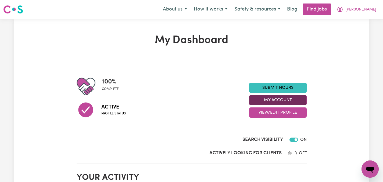
click at [278, 98] on button "My Account" at bounding box center [278, 100] width 58 height 10
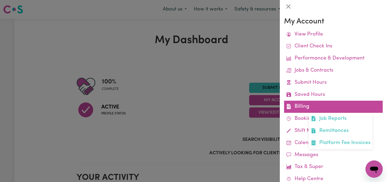
click at [308, 107] on link "Billing Job Reports Remittances Platform Fee Invoices" at bounding box center [333, 107] width 99 height 12
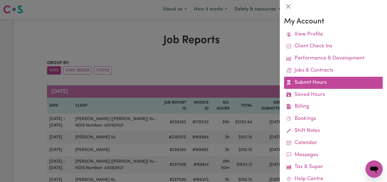
click at [313, 82] on link "Submit Hours" at bounding box center [333, 83] width 99 height 12
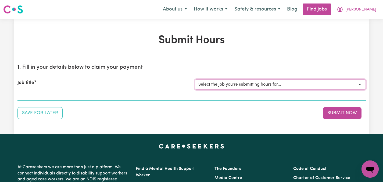
click at [362, 84] on select "Select the job you're submitting hours for... [[PERSON_NAME]] Care worker neede…" at bounding box center [280, 84] width 171 height 10
select select "2686"
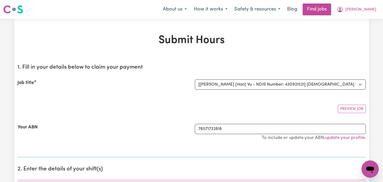
click at [72, 115] on section "1. Fill in your details below to claim your payment Job title Select the job yo…" at bounding box center [191, 108] width 349 height 97
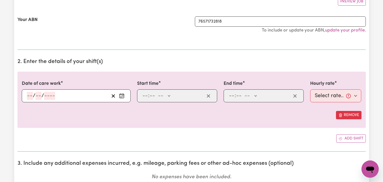
scroll to position [108, 0]
click at [121, 93] on icon "Enter the date of care work" at bounding box center [121, 95] width 5 height 5
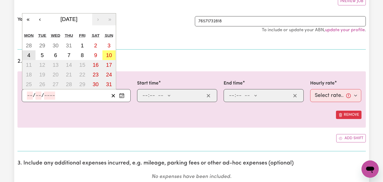
click at [31, 54] on button "4" at bounding box center [28, 55] width 13 height 10
type input "[DATE]"
type input "4"
type input "8"
type input "2025"
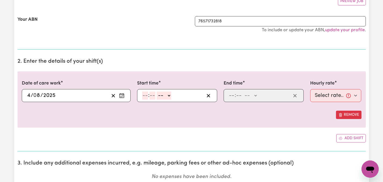
click at [169, 95] on select "-- AM PM" at bounding box center [164, 95] width 15 height 8
select select "pm"
click at [147, 95] on input "number" at bounding box center [145, 95] width 6 height 8
type input "2"
type input "14:00"
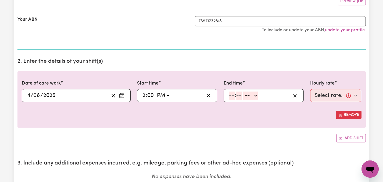
type input "00"
click at [232, 96] on input "number" at bounding box center [232, 95] width 6 height 8
type input "10"
type input "0"
click at [256, 95] on select "-- AM PM" at bounding box center [252, 95] width 15 height 8
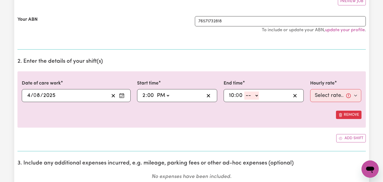
select select "pm"
type input "22:00"
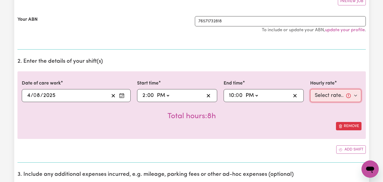
click at [358, 95] on select "Select rate... $47.97 (Weekday) $70.82 ([DATE]) $87.96 ([DATE]) $87.96 (Public …" at bounding box center [335, 95] width 51 height 13
select select "47.97-Weekday"
click at [318, 121] on div "Total hours: 8h" at bounding box center [192, 112] width 340 height 20
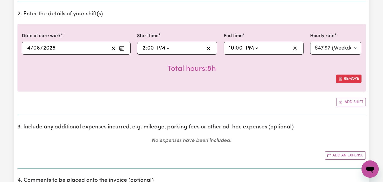
scroll to position [161, 0]
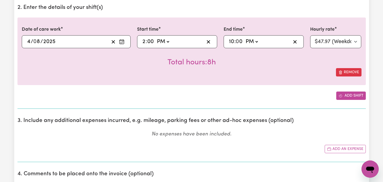
click at [348, 93] on button "Add shift" at bounding box center [352, 95] width 30 height 8
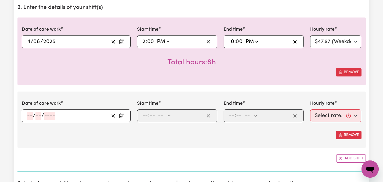
click at [122, 116] on icon "Enter the date of care work" at bounding box center [121, 115] width 5 height 5
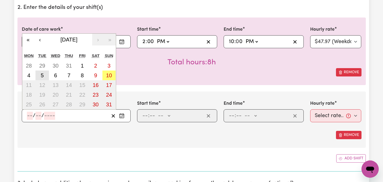
click at [41, 72] on abbr "5" at bounding box center [42, 75] width 3 height 6
type input "[DATE]"
type input "5"
type input "8"
type input "2025"
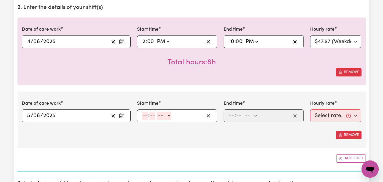
click at [147, 115] on input "number" at bounding box center [145, 116] width 6 height 8
type input "6"
type input "00"
click at [167, 114] on select "-- AM PM" at bounding box center [163, 116] width 15 height 8
select select "pm"
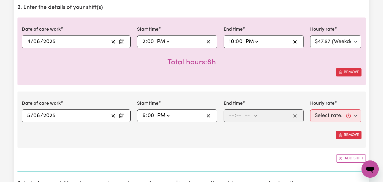
type input "18:00"
type input "0"
click at [230, 114] on input "number" at bounding box center [232, 116] width 6 height 8
type input "8"
type input "00"
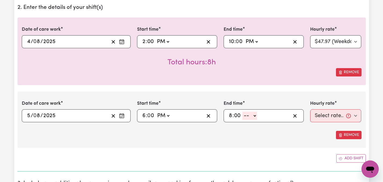
click at [256, 115] on select "-- AM PM" at bounding box center [250, 116] width 15 height 8
select select "pm"
type input "20:00"
type input "0"
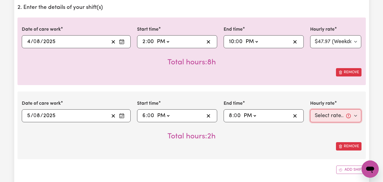
click at [356, 115] on select "Select rate... $47.97 (Weekday) $70.82 ([DATE]) $87.96 ([DATE]) $87.96 (Public …" at bounding box center [335, 115] width 51 height 13
select select "47.97-Weekday"
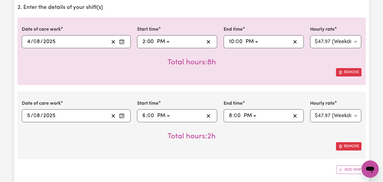
click at [291, 144] on div "Remove" at bounding box center [192, 146] width 340 height 8
click at [346, 168] on button "Add shift" at bounding box center [352, 169] width 30 height 8
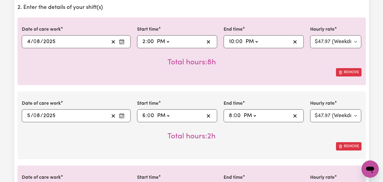
click at [323, 143] on div "Remove" at bounding box center [192, 146] width 340 height 8
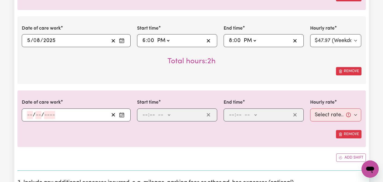
scroll to position [258, 0]
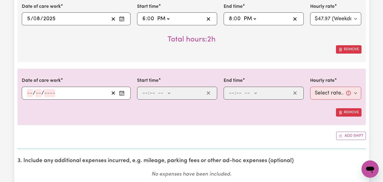
click at [124, 92] on icon "Enter the date of care work" at bounding box center [121, 92] width 5 height 5
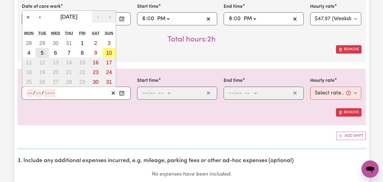
click at [42, 52] on abbr "5" at bounding box center [42, 53] width 3 height 6
type input "[DATE]"
type input "5"
type input "8"
type input "2025"
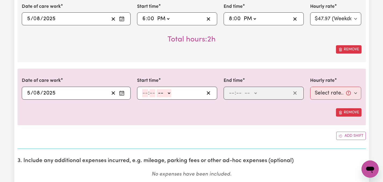
click at [145, 93] on input "number" at bounding box center [145, 93] width 6 height 8
type input "8"
type input "00"
click at [168, 92] on select "-- AM PM" at bounding box center [163, 93] width 15 height 8
select select "pm"
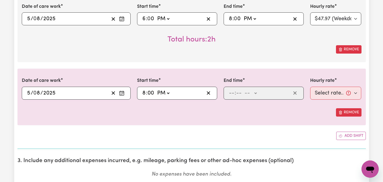
type input "20:00"
type input "0"
click at [231, 92] on input "number" at bounding box center [232, 93] width 6 height 8
type input "9"
type input "00"
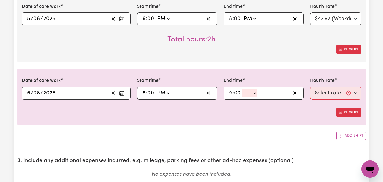
click at [254, 92] on select "-- AM PM" at bounding box center [250, 93] width 15 height 8
select select "pm"
type input "21:00"
type input "0"
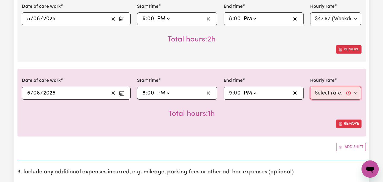
click at [355, 94] on select "Select rate... $47.97 (Weekday) $70.82 ([DATE]) $87.96 ([DATE]) $87.96 (Public …" at bounding box center [335, 93] width 51 height 13
select select "50.05-EveningCare"
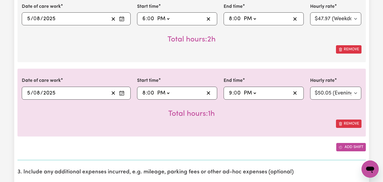
click at [346, 146] on button "Add shift" at bounding box center [352, 147] width 30 height 8
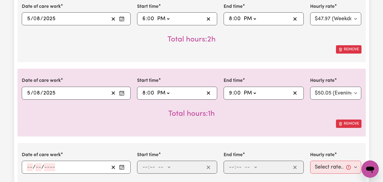
click at [298, 126] on div "Remove" at bounding box center [192, 123] width 340 height 8
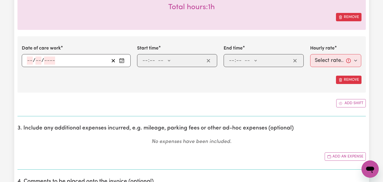
scroll to position [366, 0]
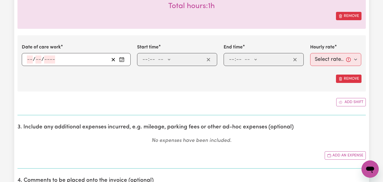
click at [122, 59] on icon "Enter the date of care work" at bounding box center [121, 59] width 5 height 5
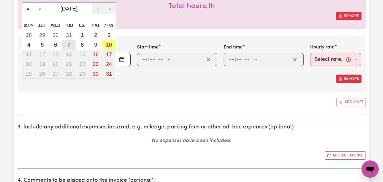
click at [69, 43] on abbr "7" at bounding box center [69, 45] width 3 height 6
type input "[DATE]"
type input "7"
type input "8"
type input "2025"
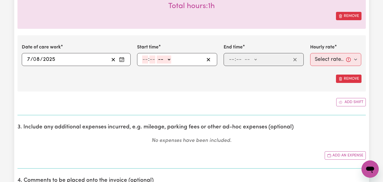
click at [144, 59] on input "number" at bounding box center [145, 59] width 6 height 8
type input "6"
type input "00"
click at [168, 59] on select "-- AM PM" at bounding box center [163, 59] width 15 height 8
select select "pm"
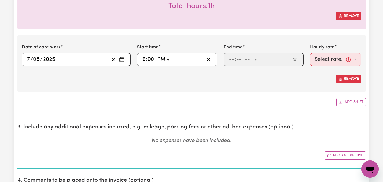
type input "18:00"
type input "0"
click at [237, 58] on input "number" at bounding box center [239, 59] width 6 height 8
click at [232, 59] on input "number" at bounding box center [232, 59] width 6 height 8
type input "8"
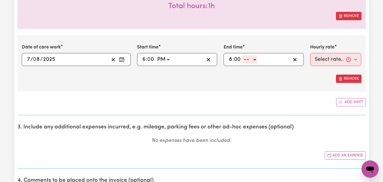
type input "00"
click at [255, 60] on select "-- AM PM" at bounding box center [250, 59] width 15 height 8
select select "pm"
type input "20:00"
type input "0"
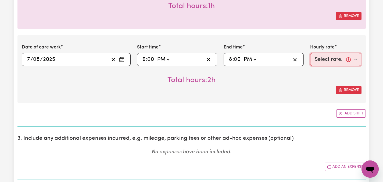
click at [356, 59] on select "Select rate... $47.97 (Weekday) $70.82 ([DATE]) $87.96 ([DATE]) $87.96 (Public …" at bounding box center [335, 59] width 51 height 13
select select "50.05-EveningCare"
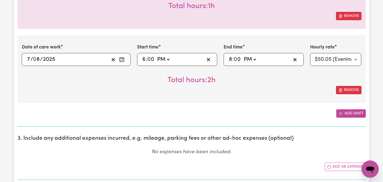
click at [348, 113] on button "Add shift" at bounding box center [352, 113] width 30 height 8
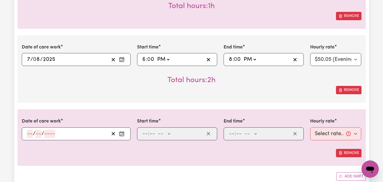
click at [122, 133] on icon "Enter the date of care work" at bounding box center [121, 133] width 5 height 5
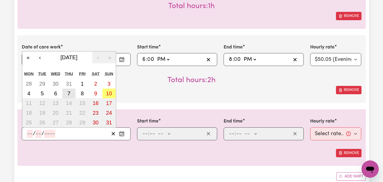
click at [69, 94] on abbr "7" at bounding box center [69, 93] width 3 height 6
type input "[DATE]"
type input "7"
type input "8"
type input "2025"
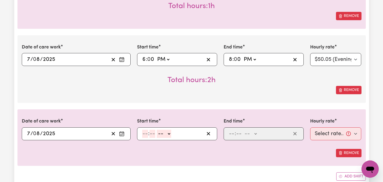
click at [142, 134] on div ": -- AM PM" at bounding box center [173, 134] width 63 height 8
type input "8"
type input "00"
click at [169, 132] on select "-- AM PM" at bounding box center [163, 134] width 15 height 8
select select "pm"
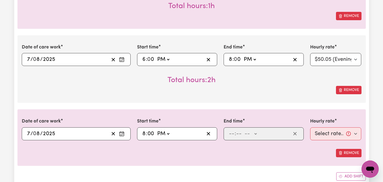
type input "20:00"
type input "0"
click at [229, 135] on input "number" at bounding box center [232, 134] width 6 height 8
type input "10"
type input "0"
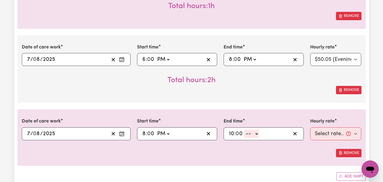
click at [256, 133] on select "-- AM PM" at bounding box center [252, 134] width 15 height 8
select select "pm"
type input "22:00"
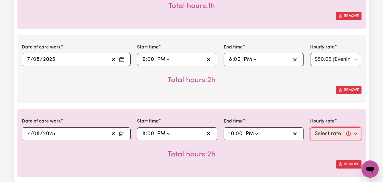
click at [356, 135] on select "Select rate... $47.97 (Weekday) $70.82 ([DATE]) $87.96 ([DATE]) $87.96 (Public …" at bounding box center [335, 133] width 51 height 13
click at [334, 134] on select "Select rate... $47.97 (Weekday) $70.82 ([DATE]) $87.96 ([DATE]) $87.96 (Public …" at bounding box center [335, 133] width 51 height 13
select select "50.05-EveningCare"
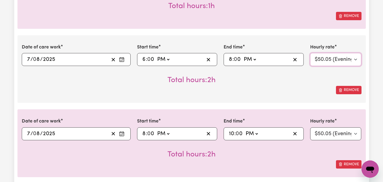
click at [355, 59] on select "Select rate... $47.97 (Weekday) $70.82 ([DATE]) $87.96 ([DATE]) $87.96 (Public …" at bounding box center [335, 59] width 51 height 13
select select "47.97-Weekday"
click at [303, 91] on div "Remove" at bounding box center [192, 90] width 340 height 8
click at [294, 83] on div "Total hours: 2h" at bounding box center [192, 76] width 340 height 20
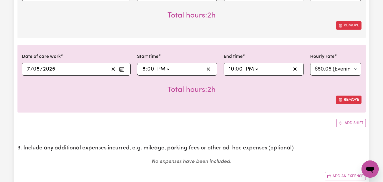
scroll to position [452, 0]
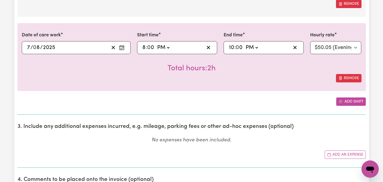
click at [347, 102] on button "Add shift" at bounding box center [352, 101] width 30 height 8
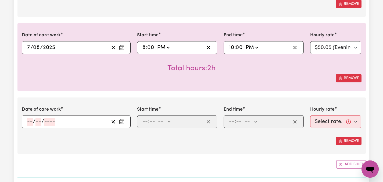
click at [121, 122] on circle "Enter the date of care work" at bounding box center [121, 122] width 1 height 1
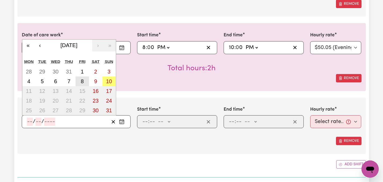
click at [82, 83] on abbr "8" at bounding box center [82, 81] width 3 height 6
type input "[DATE]"
type input "8"
type input "2025"
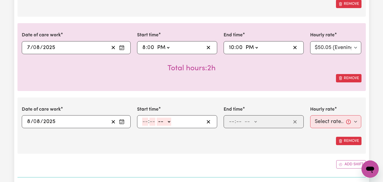
click at [145, 121] on input "number" at bounding box center [145, 122] width 6 height 8
type input "2"
type input "00"
click at [168, 121] on select "-- AM PM" at bounding box center [163, 122] width 15 height 8
select select "pm"
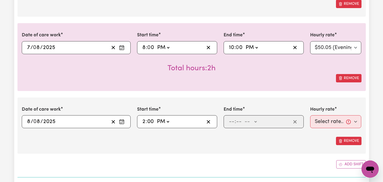
type input "14:00"
type input "0"
click at [234, 120] on input "number" at bounding box center [232, 122] width 6 height 8
type input "8"
type input "00"
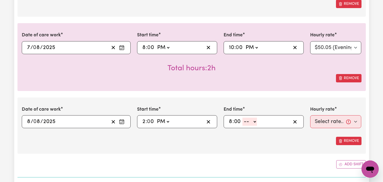
click at [256, 121] on select "-- AM PM" at bounding box center [250, 122] width 15 height 8
select select "pm"
type input "20:00"
type input "0"
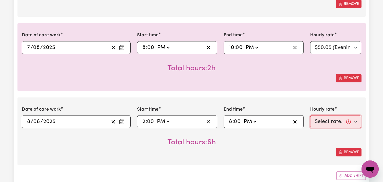
click at [357, 122] on select "Select rate... $47.97 (Weekday) $70.82 ([DATE]) $87.96 ([DATE]) $87.96 (Public …" at bounding box center [335, 121] width 51 height 13
select select "47.97-Weekday"
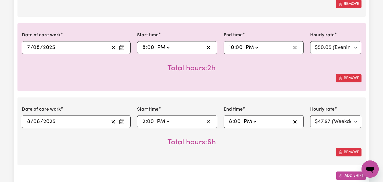
click at [343, 173] on button "Add shift" at bounding box center [352, 175] width 30 height 8
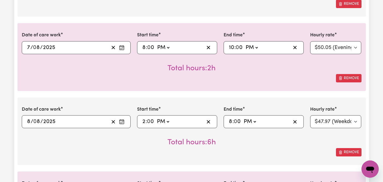
click at [286, 154] on div "Remove" at bounding box center [192, 152] width 340 height 8
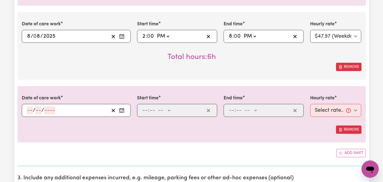
scroll to position [538, 0]
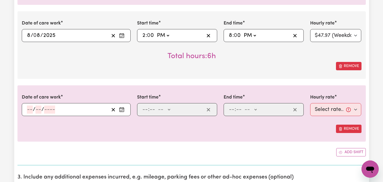
click at [122, 108] on rect "Enter the date of care work" at bounding box center [122, 110] width 4 height 4
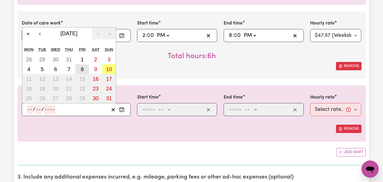
click at [85, 68] on button "8" at bounding box center [82, 69] width 13 height 10
type input "[DATE]"
type input "8"
type input "2025"
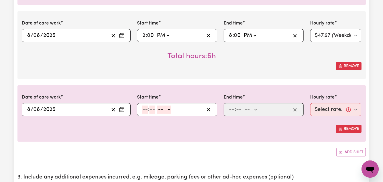
click at [124, 110] on icon "Enter the date of care work" at bounding box center [121, 109] width 5 height 5
click at [146, 129] on div "Remove" at bounding box center [192, 129] width 340 height 8
click at [146, 107] on input "number" at bounding box center [145, 109] width 6 height 8
type input "8"
type input "00"
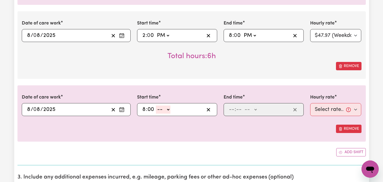
click at [169, 110] on select "-- AM PM" at bounding box center [163, 109] width 15 height 8
select select "pm"
type input "20:00"
type input "0"
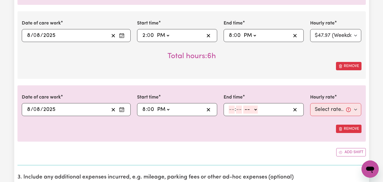
click at [231, 110] on input "number" at bounding box center [232, 109] width 6 height 8
type input "8"
type input "30"
click at [254, 109] on select "-- AM PM" at bounding box center [249, 109] width 15 height 8
select select "pm"
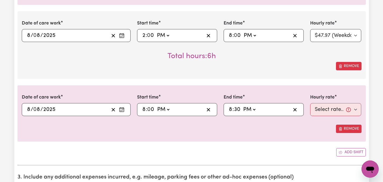
type input "20:30"
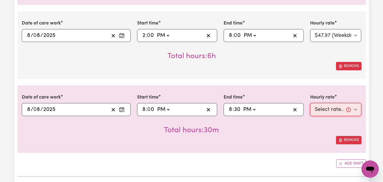
click at [356, 109] on select "Select rate... $47.97 (Weekday) $70.82 ([DATE]) $87.96 ([DATE]) $87.96 (Public …" at bounding box center [335, 109] width 51 height 13
select select "50.05-EveningCare"
click at [292, 140] on div "Remove" at bounding box center [192, 140] width 340 height 8
click at [296, 142] on div "Remove" at bounding box center [192, 140] width 340 height 8
click at [378, 83] on div "Submit Hours 1. Fill in your details below to claim your payment Job title Sele…" at bounding box center [191, 78] width 383 height 1195
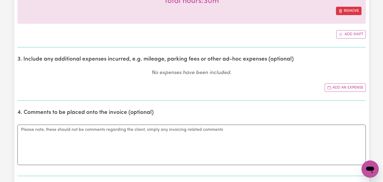
scroll to position [678, 0]
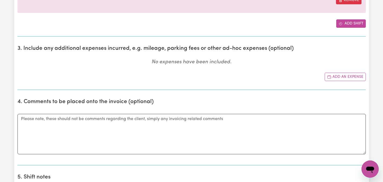
click at [354, 25] on button "Add shift" at bounding box center [352, 23] width 30 height 8
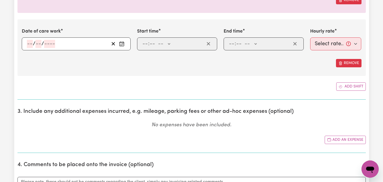
click at [125, 42] on button "Enter the date of care work" at bounding box center [122, 44] width 9 height 8
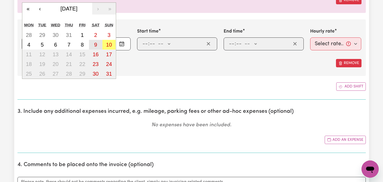
click at [95, 44] on abbr "9" at bounding box center [95, 45] width 3 height 6
type input "[DATE]"
type input "9"
type input "8"
type input "2025"
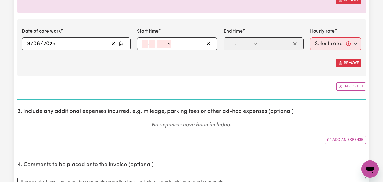
click at [148, 42] on input "number" at bounding box center [145, 44] width 6 height 8
type input "6"
type input "00"
click at [167, 42] on select "-- AM PM" at bounding box center [163, 44] width 15 height 8
select select "pm"
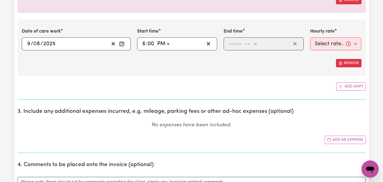
type input "18:00"
type input "0"
click at [231, 43] on input "number" at bounding box center [232, 44] width 6 height 8
type input "10"
type input "0"
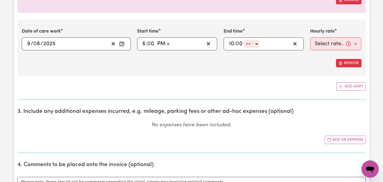
click at [258, 43] on select "-- AM PM" at bounding box center [252, 44] width 15 height 8
select select "pm"
type input "22:00"
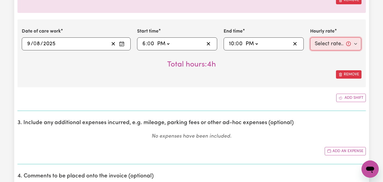
click at [335, 43] on select "Select rate... $47.97 (Weekday) $70.82 ([DATE]) $87.96 ([DATE]) $87.96 (Public …" at bounding box center [335, 43] width 51 height 13
select select "70.82-[DATE]"
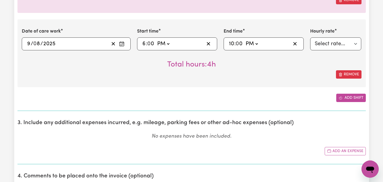
click at [358, 95] on button "Add shift" at bounding box center [352, 98] width 30 height 8
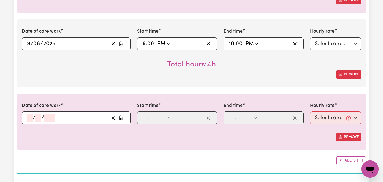
click at [123, 118] on icon "Enter the date of care work" at bounding box center [121, 117] width 5 height 5
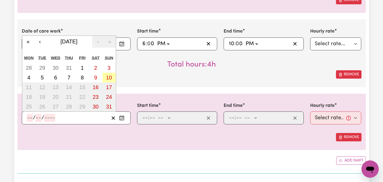
click at [108, 76] on abbr "10" at bounding box center [109, 78] width 6 height 6
type input "[DATE]"
type input "10"
type input "8"
type input "2025"
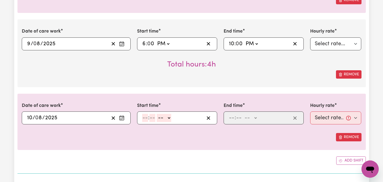
click at [145, 119] on input "number" at bounding box center [145, 118] width 6 height 8
type input "11"
type input "00"
click at [169, 116] on select "-- AM PM" at bounding box center [164, 118] width 15 height 8
select select "am"
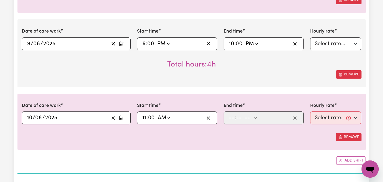
type input "11:00"
type input "0"
click at [232, 116] on input "number" at bounding box center [232, 118] width 6 height 8
type input "6"
type input "00"
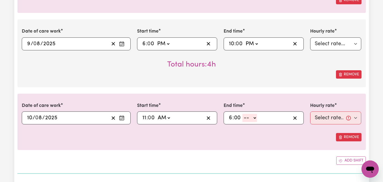
click at [256, 116] on select "-- AM PM" at bounding box center [250, 118] width 15 height 8
select select "pm"
type input "18:00"
type input "0"
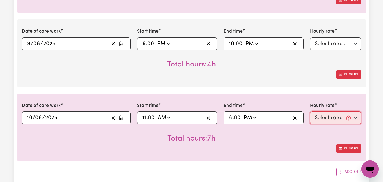
click at [356, 118] on select "Select rate... $47.97 (Weekday) $70.82 ([DATE]) $87.96 ([DATE]) $87.96 (Public …" at bounding box center [335, 117] width 51 height 13
select select "87.96-[DATE]"
click at [300, 150] on div "Remove" at bounding box center [192, 148] width 340 height 8
click at [380, 134] on div "Submit Hours 1. Fill in your details below to claim your payment Job title Sele…" at bounding box center [191, 12] width 383 height 1343
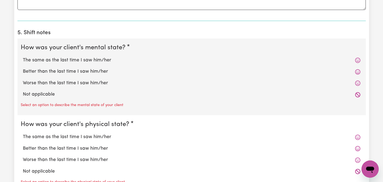
scroll to position [979, 0]
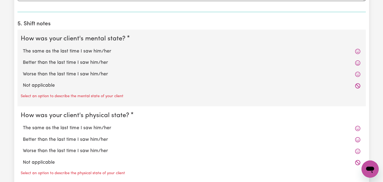
click at [103, 51] on label "The same as the last time I saw him/her" at bounding box center [192, 51] width 338 height 7
click at [23, 48] on input "The same as the last time I saw him/her" at bounding box center [23, 48] width 0 height 0
radio input "true"
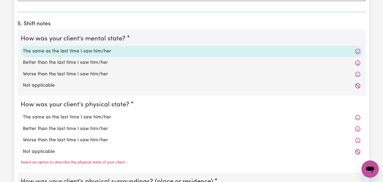
click at [85, 115] on label "The same as the last time I saw him/her" at bounding box center [192, 117] width 338 height 7
click at [23, 114] on input "The same as the last time I saw him/her" at bounding box center [23, 114] width 0 height 0
radio input "true"
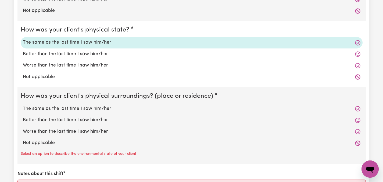
scroll to position [1055, 0]
click at [51, 107] on label "The same as the last time I saw him/her" at bounding box center [192, 108] width 338 height 7
click at [23, 105] on input "The same as the last time I saw him/her" at bounding box center [23, 104] width 0 height 0
radio input "true"
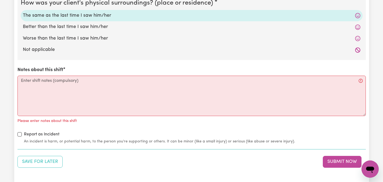
scroll to position [1151, 0]
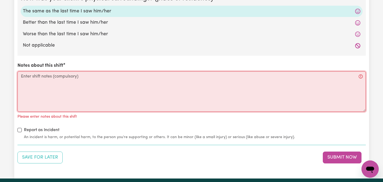
click at [51, 80] on textarea "Notes about this shift" at bounding box center [191, 91] width 349 height 40
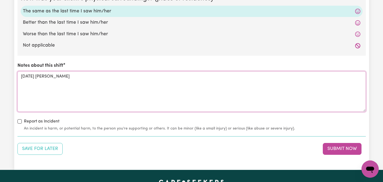
click at [50, 75] on textarea "[DATE] [PERSON_NAME]" at bounding box center [191, 91] width 349 height 40
click at [79, 78] on textarea "[DATE] Han Ate her" at bounding box center [191, 91] width 349 height 40
click at [47, 74] on textarea "[DATE] Han Ate her" at bounding box center [191, 91] width 349 height 40
click at [63, 77] on textarea "[DATE] [PERSON_NAME] ate her" at bounding box center [191, 91] width 349 height 40
click at [61, 76] on textarea "[DATE] [PERSON_NAME] ate her n" at bounding box center [191, 91] width 349 height 40
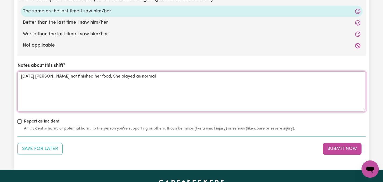
click at [108, 76] on textarea "[DATE] [PERSON_NAME] not finished her food, She played as normal" at bounding box center [191, 91] width 349 height 40
click at [116, 76] on textarea "[DATE] [PERSON_NAME] not finished her food, Sh as normal" at bounding box center [191, 91] width 349 height 40
click at [101, 75] on textarea "[DATE] [PERSON_NAME] not finished her food, she warki" at bounding box center [191, 91] width 349 height 40
click at [108, 76] on textarea "[DATE] [PERSON_NAME] not finished her food, she warlki" at bounding box center [191, 91] width 349 height 40
click at [94, 75] on textarea "[DATE] [PERSON_NAME] not finished her food, she walking to park" at bounding box center [191, 91] width 349 height 40
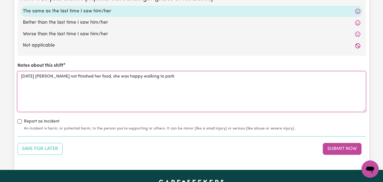
click at [152, 76] on textarea "[DATE] [PERSON_NAME] not finished her food, she was happy walking to park" at bounding box center [191, 91] width 349 height 40
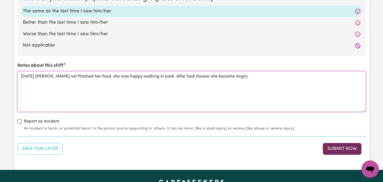
type textarea "[DATE] [PERSON_NAME] not finished her food, she was happy walking in park. Afte…"
click at [342, 147] on button "Submit Now" at bounding box center [342, 149] width 39 height 12
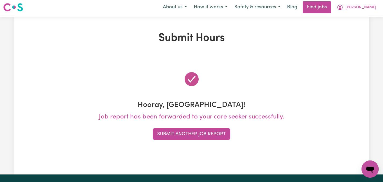
scroll to position [0, 0]
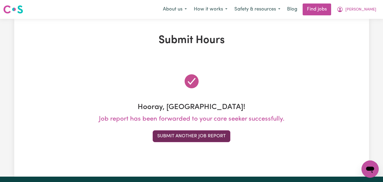
click at [208, 137] on button "Submit Another Job Report" at bounding box center [192, 136] width 78 height 12
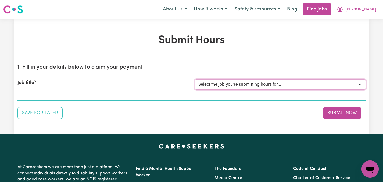
click at [361, 83] on select "Select the job you're submitting hours for... [[PERSON_NAME]] Care worker neede…" at bounding box center [280, 84] width 171 height 10
select select "14435"
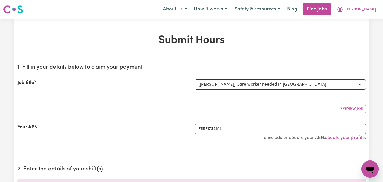
click at [72, 129] on div "Your ABN" at bounding box center [103, 135] width 178 height 22
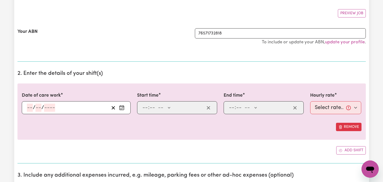
scroll to position [97, 0]
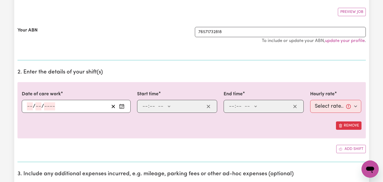
click at [121, 106] on icon "Enter the date of care work" at bounding box center [121, 106] width 5 height 5
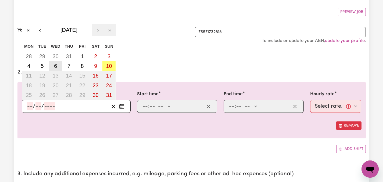
click at [54, 65] on abbr "6" at bounding box center [55, 66] width 3 height 6
type input "[DATE]"
type input "6"
type input "8"
type input "2025"
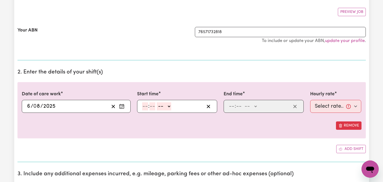
click at [146, 106] on input "number" at bounding box center [145, 106] width 6 height 8
type input "9"
type input "00"
click at [169, 103] on select "-- AM PM" at bounding box center [163, 106] width 15 height 8
select select "am"
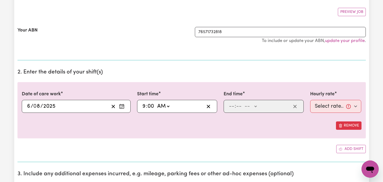
type input "09:00"
type input "0"
click at [233, 107] on input "number" at bounding box center [232, 106] width 6 height 8
type input "12"
type input "00"
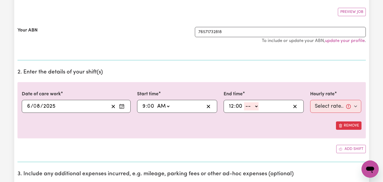
click at [257, 105] on select "-- AM PM" at bounding box center [251, 106] width 15 height 8
select select "pm"
type input "12:00"
type input "0"
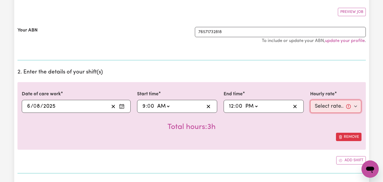
click at [356, 104] on select "Select rate... $55.00 (Weekday)" at bounding box center [335, 106] width 51 height 13
select select "55-Weekday"
click at [280, 155] on div "Date of care work [DATE] 6 / 0 8 / 2025 « ‹ [DATE] › » Mon Tue Wed Thu Fri Sat …" at bounding box center [191, 123] width 349 height 82
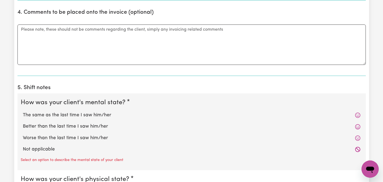
scroll to position [334, 0]
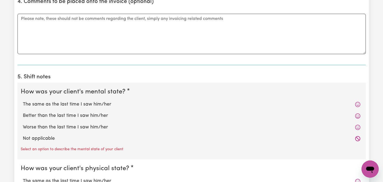
click at [88, 102] on label "The same as the last time I saw him/her" at bounding box center [192, 104] width 338 height 7
click at [23, 101] on input "The same as the last time I saw him/her" at bounding box center [23, 101] width 0 height 0
radio input "true"
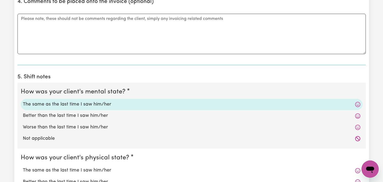
click at [63, 170] on label "The same as the last time I saw him/her" at bounding box center [192, 170] width 338 height 7
click at [23, 167] on input "The same as the last time I saw him/her" at bounding box center [23, 167] width 0 height 0
radio input "true"
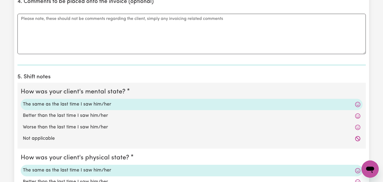
click at [3, 161] on div "Submit Hours 1. Fill in your details below to claim your payment Job title Sele…" at bounding box center [191, 49] width 383 height 729
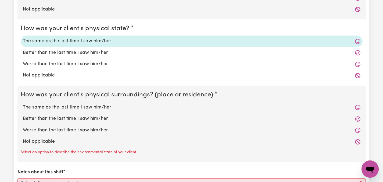
scroll to position [473, 0]
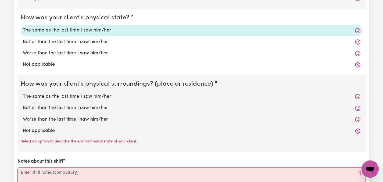
click at [73, 96] on label "The same as the last time I saw him/her" at bounding box center [192, 96] width 338 height 7
click at [23, 93] on input "The same as the last time I saw him/her" at bounding box center [23, 93] width 0 height 0
radio input "true"
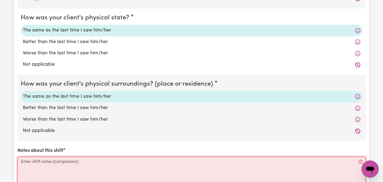
click at [47, 164] on textarea "Notes about this shift" at bounding box center [191, 177] width 349 height 40
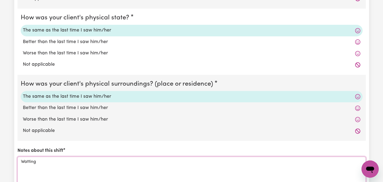
click at [28, 161] on textarea "Watting" at bounding box center [191, 177] width 349 height 40
click at [48, 163] on textarea "Waitting" at bounding box center [191, 177] width 349 height 40
type textarea "W"
click at [20, 161] on textarea "Make breakfast" at bounding box center [191, 177] width 349 height 40
click at [48, 161] on textarea "Helped her Make breakfast" at bounding box center [191, 177] width 349 height 40
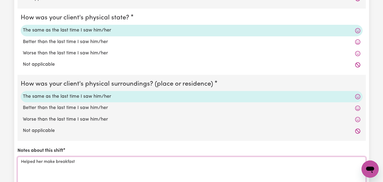
click at [92, 162] on textarea "Helped her make breakfast" at bounding box center [191, 177] width 349 height 40
click at [134, 161] on textarea "Helped her make breakfast and after that took her to chucrch" at bounding box center [191, 177] width 349 height 40
click at [138, 160] on textarea "Helped her make breakfast and after that took her to churcrch" at bounding box center [191, 177] width 349 height 40
click at [190, 162] on textarea "Helped her make breakfast and after that took her to church" at bounding box center [191, 177] width 349 height 40
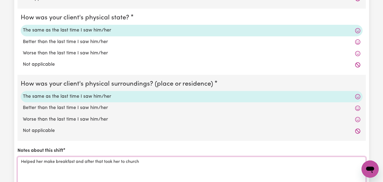
click at [190, 162] on textarea "Helped her make breakfast and after that took her to church" at bounding box center [191, 177] width 349 height 40
type textarea "Helped her make breakfast and after that took her to church. Prepare her lunch …"
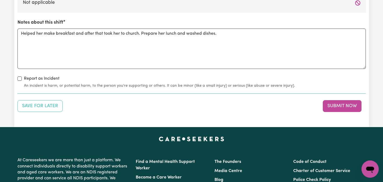
scroll to position [603, 0]
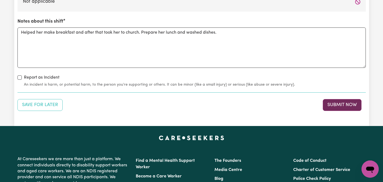
click at [345, 104] on button "Submit Now" at bounding box center [342, 105] width 39 height 12
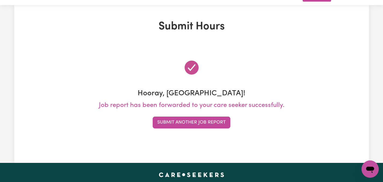
scroll to position [0, 0]
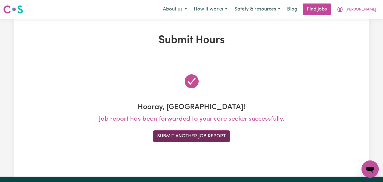
click at [200, 136] on button "Submit Another Job Report" at bounding box center [192, 136] width 78 height 12
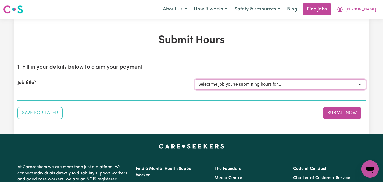
click at [359, 86] on select "Select the job you're submitting hours for... [[PERSON_NAME]] Care worker neede…" at bounding box center [280, 84] width 171 height 10
select select "14434"
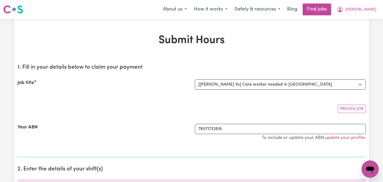
click at [137, 139] on div "Your ABN" at bounding box center [103, 135] width 178 height 22
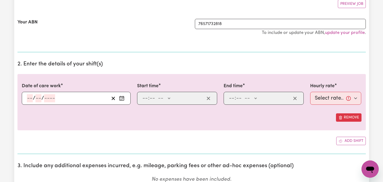
scroll to position [108, 0]
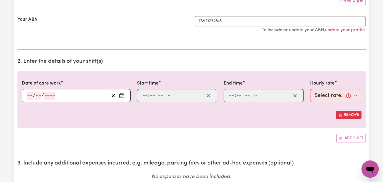
click at [121, 93] on icon "Enter the date of care work" at bounding box center [121, 95] width 5 height 5
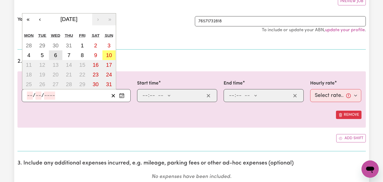
click at [56, 52] on abbr "6" at bounding box center [55, 55] width 3 height 6
type input "[DATE]"
type input "6"
type input "8"
type input "2025"
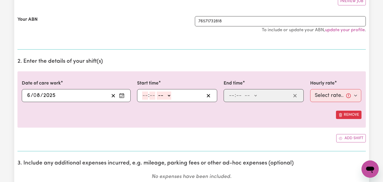
click at [168, 95] on select "-- AM PM" at bounding box center [164, 95] width 15 height 8
click at [144, 97] on input "number" at bounding box center [145, 95] width 6 height 8
type input "12"
type input "00"
click at [170, 94] on select "-- AM PM" at bounding box center [165, 95] width 15 height 8
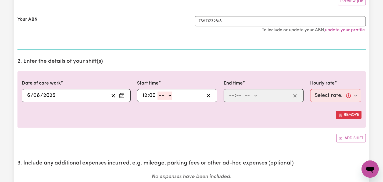
select select "pm"
type input "12:00"
type input "0"
click at [233, 91] on input "number" at bounding box center [232, 95] width 6 height 8
type input "3"
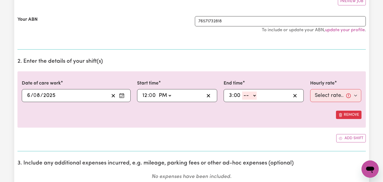
type input "00"
click at [254, 95] on select "-- AM PM" at bounding box center [249, 95] width 15 height 8
select select "pm"
type input "15:00"
type input "0"
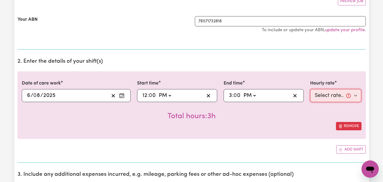
click at [355, 97] on select "Select rate... $55.00 (Weekday)" at bounding box center [335, 95] width 51 height 13
select select "55-Weekday"
click at [280, 133] on div "Date of care work [DATE] 6 / 0 8 / 2025 « ‹ [DATE] › » Mon Tue Wed Thu Fri Sat …" at bounding box center [191, 105] width 349 height 68
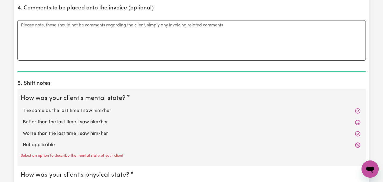
scroll to position [334, 0]
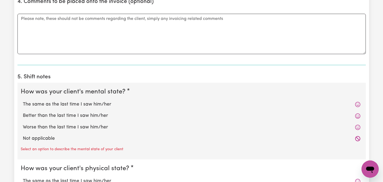
click at [98, 104] on label "The same as the last time I saw him/her" at bounding box center [192, 104] width 338 height 7
click at [23, 101] on input "The same as the last time I saw him/her" at bounding box center [23, 101] width 0 height 0
radio input "true"
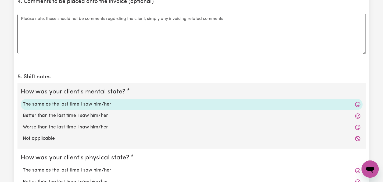
click at [36, 168] on label "The same as the last time I saw him/her" at bounding box center [192, 170] width 338 height 7
click at [23, 167] on input "The same as the last time I saw him/her" at bounding box center [23, 167] width 0 height 0
radio input "true"
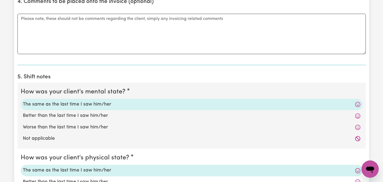
click at [6, 129] on div "Submit Hours 1. Fill in your details below to claim your payment Job title Sele…" at bounding box center [191, 49] width 383 height 729
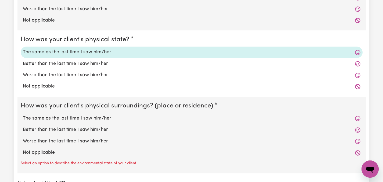
scroll to position [452, 0]
click at [54, 115] on label "The same as the last time I saw him/her" at bounding box center [192, 118] width 338 height 7
click at [23, 115] on input "The same as the last time I saw him/her" at bounding box center [23, 114] width 0 height 0
radio input "true"
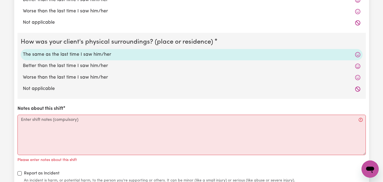
scroll to position [517, 0]
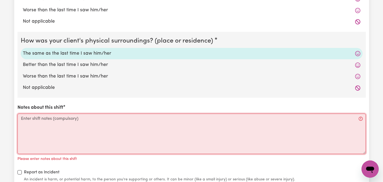
click at [25, 118] on textarea "Notes about this shift" at bounding box center [191, 134] width 349 height 40
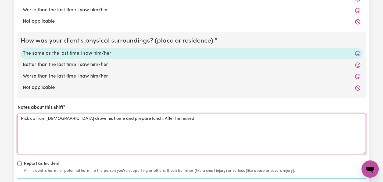
click at [157, 118] on textarea "Pick up from [DEMOGRAPHIC_DATA] drove his home and prepare lunch. After he fini…" at bounding box center [191, 134] width 349 height 40
click at [213, 123] on textarea "Pick up from [DEMOGRAPHIC_DATA] drove his home and prepare lunch. After he fini…" at bounding box center [191, 134] width 349 height 40
type textarea "Pick up from [DEMOGRAPHIC_DATA] drove his home and prepare lunch. After he fini…"
click at [315, 166] on div "Report as Incident An incident is harm, or potential harm, to the person you're…" at bounding box center [191, 166] width 349 height 13
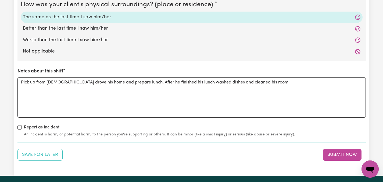
scroll to position [560, 0]
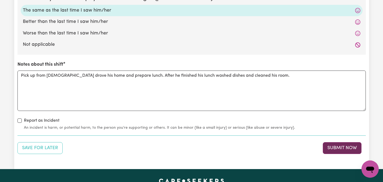
click at [344, 145] on button "Submit Now" at bounding box center [342, 148] width 39 height 12
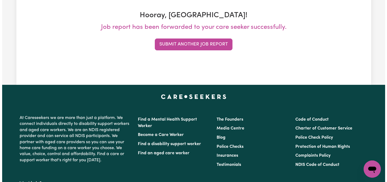
scroll to position [0, 0]
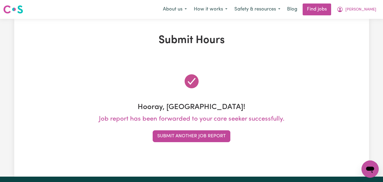
click at [277, 54] on div "Submit Hours Hooray, [GEOGRAPHIC_DATA]! Job report has been forwarded to your c…" at bounding box center [191, 98] width 355 height 128
click at [367, 8] on span "[PERSON_NAME]" at bounding box center [361, 10] width 31 height 6
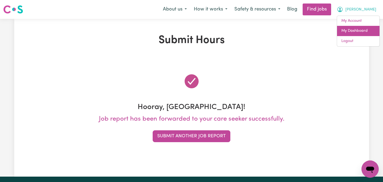
click at [348, 31] on link "My Dashboard" at bounding box center [358, 31] width 43 height 10
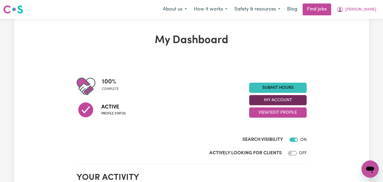
click at [277, 99] on button "My Account" at bounding box center [278, 100] width 58 height 10
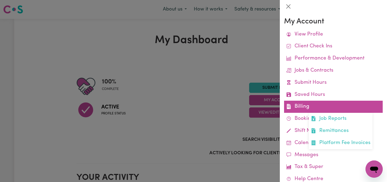
click at [300, 105] on link "Billing Job Reports Remittances Platform Fee Invoices" at bounding box center [333, 107] width 99 height 12
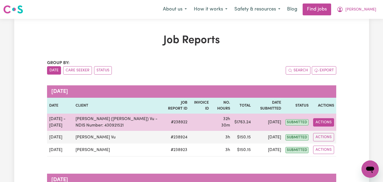
click at [323, 119] on button "Actions" at bounding box center [323, 122] width 21 height 8
click at [330, 133] on link "View Job Report" at bounding box center [336, 134] width 46 height 11
select select "pm"
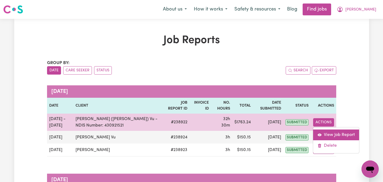
select select "pm"
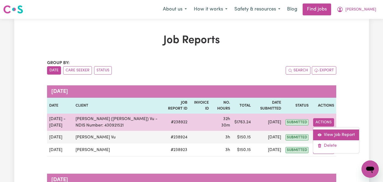
select select "pm"
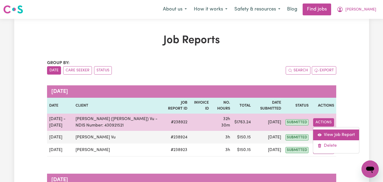
select select "pm"
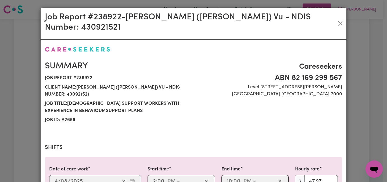
select select "47.97-Weekday"
select select "50.05-EveningCare"
select select "47.97-Weekday"
select select "50.05-EveningCare"
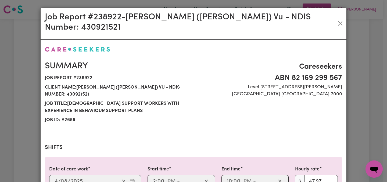
select select "47.97-Weekday"
click at [237, 97] on div "Careseekers ABN 82 169 299 [STREET_ADDRESS][PERSON_NAME]" at bounding box center [270, 93] width 152 height 64
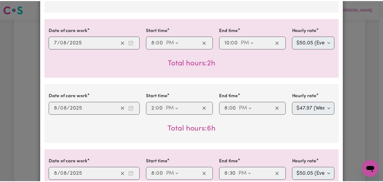
scroll to position [409, 0]
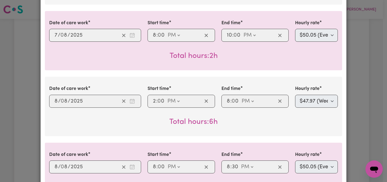
click at [359, 75] on div "Job Report # 238922 - [GEOGRAPHIC_DATA] (Han) Vu - NDIS Number: 430921521 Summa…" at bounding box center [193, 91] width 387 height 182
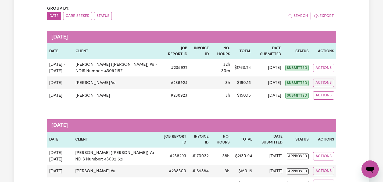
scroll to position [54, 0]
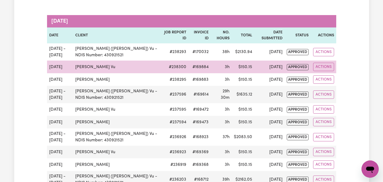
scroll to position [161, 0]
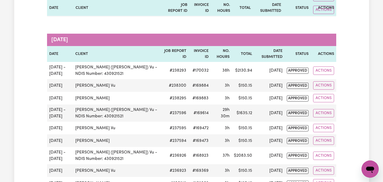
scroll to position [0, 0]
